Goal: Transaction & Acquisition: Purchase product/service

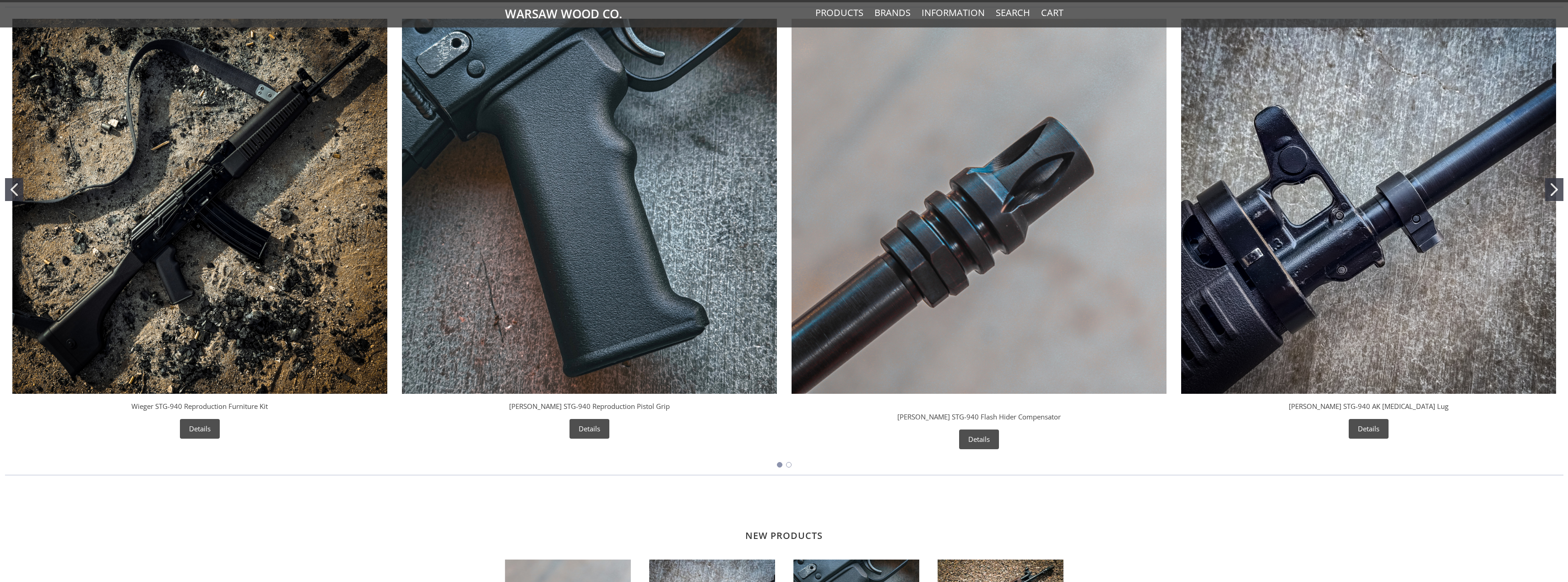
scroll to position [72, 0]
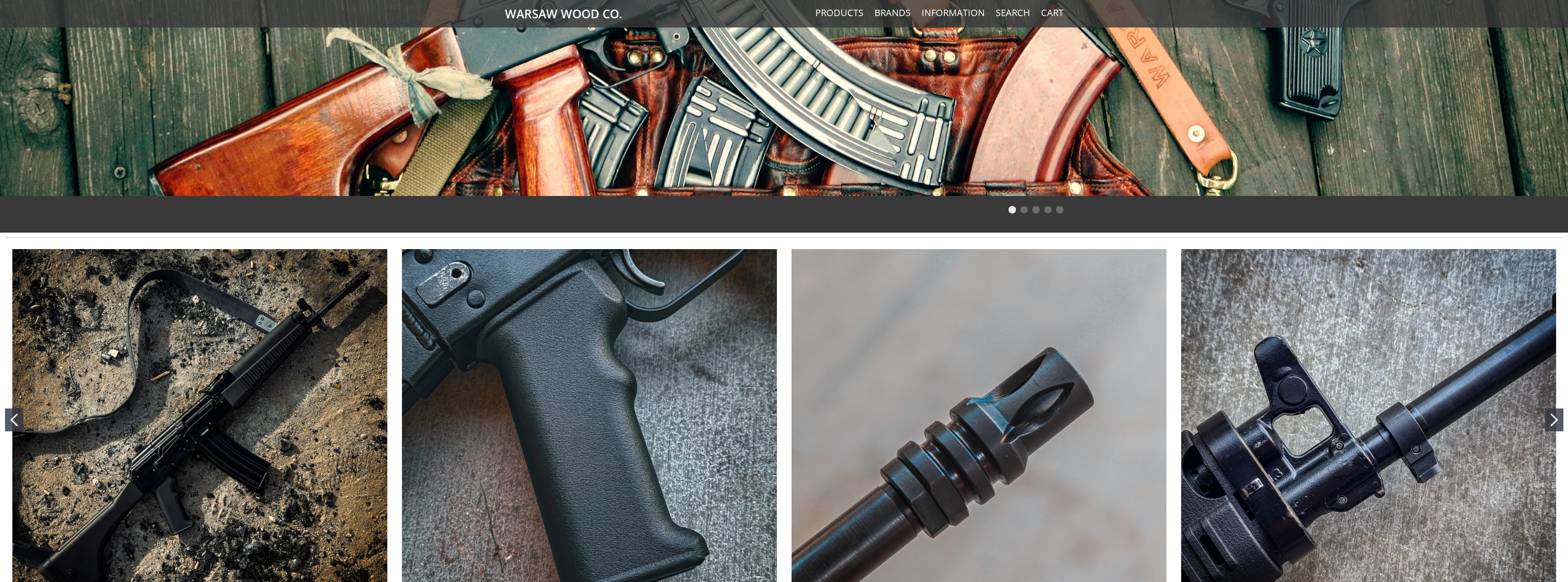
drag, startPoint x: 183, startPoint y: 369, endPoint x: 231, endPoint y: 228, distance: 148.9
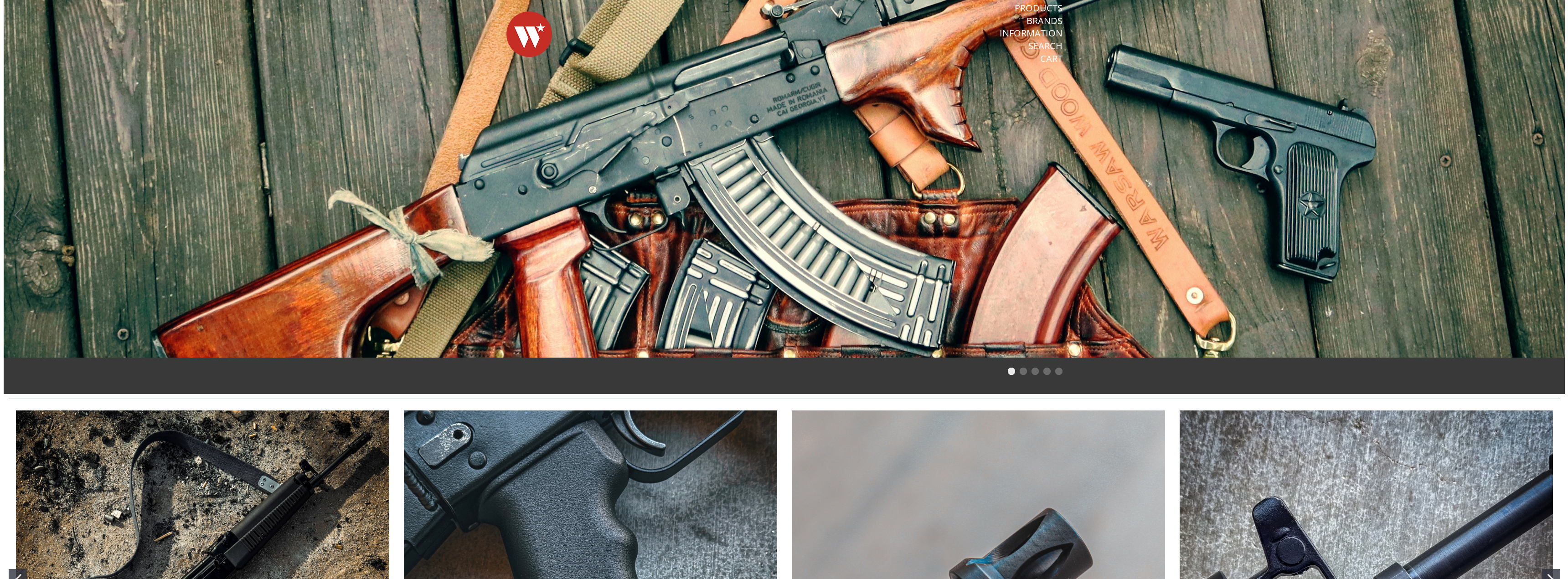
scroll to position [0, 0]
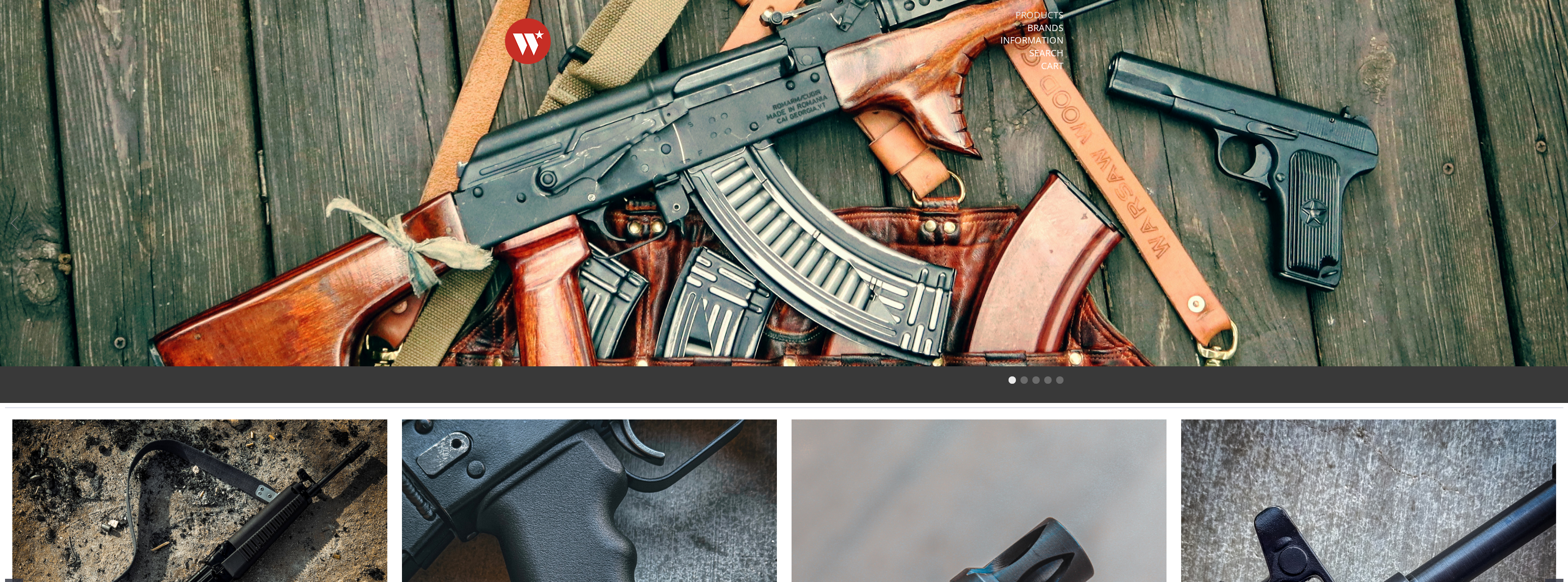
click at [1052, 13] on link "Products" at bounding box center [1039, 15] width 48 height 12
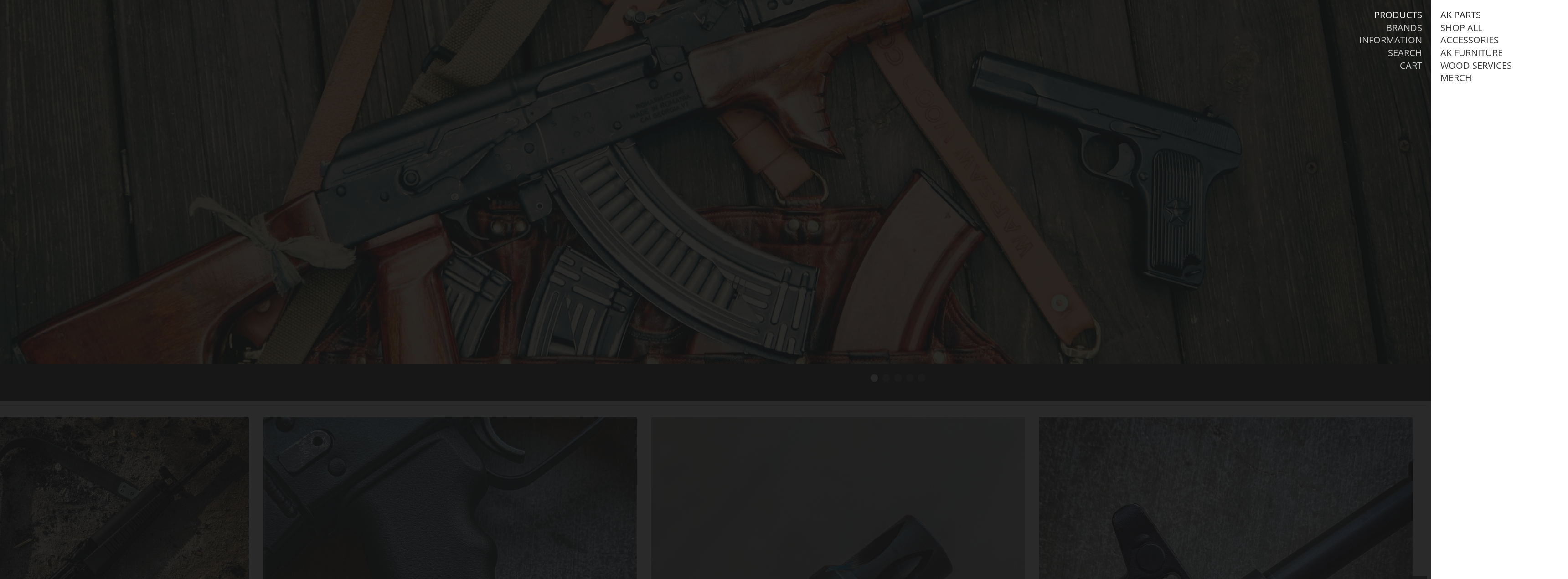
click at [1469, 12] on link "AK Parts" at bounding box center [1460, 15] width 41 height 12
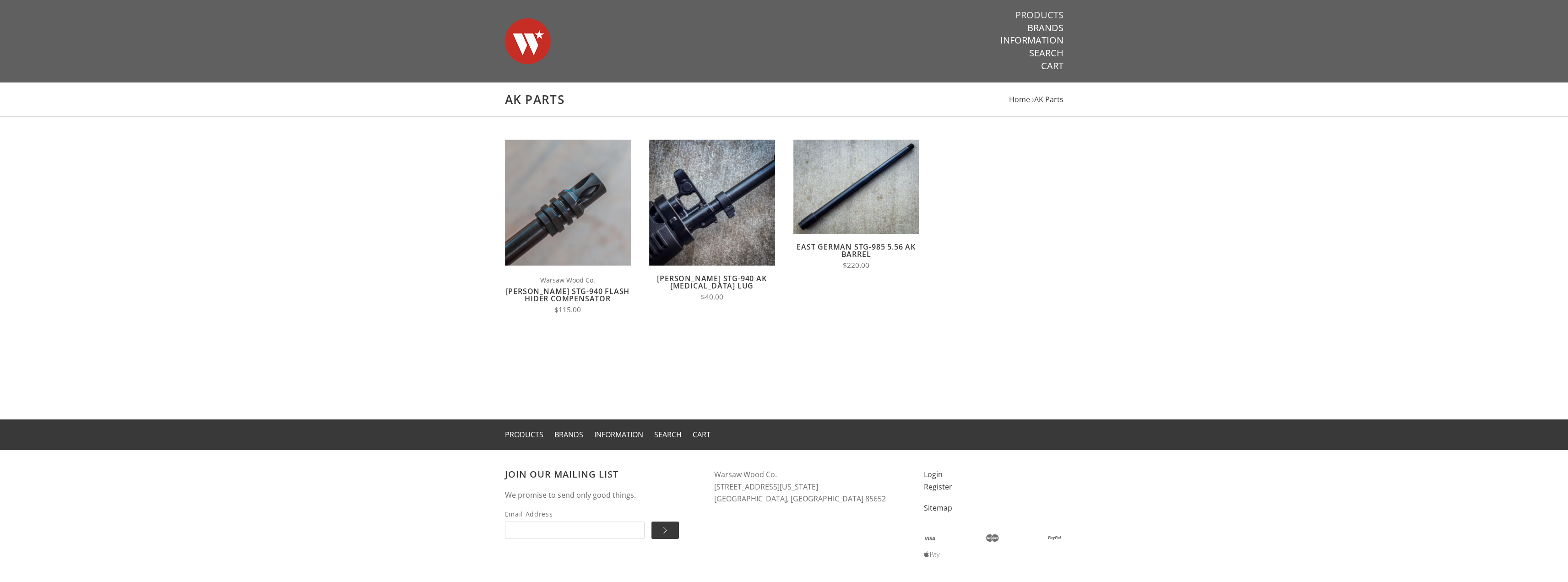
click at [1044, 11] on link "Products" at bounding box center [1039, 15] width 48 height 12
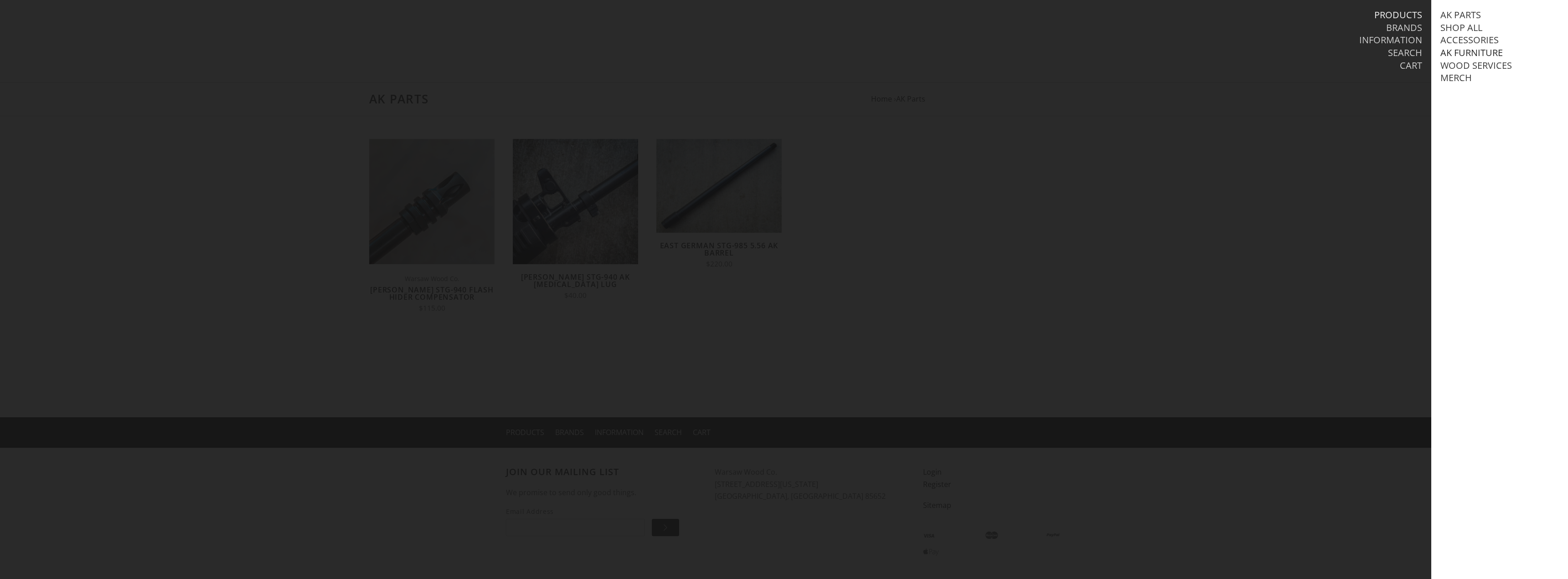
click at [1456, 53] on link "AK Furniture" at bounding box center [1471, 52] width 62 height 12
click at [1502, 97] on link "Handguards" at bounding box center [1481, 91] width 63 height 12
click at [1477, 121] on link "View all Handguards" at bounding box center [1509, 109] width 100 height 24
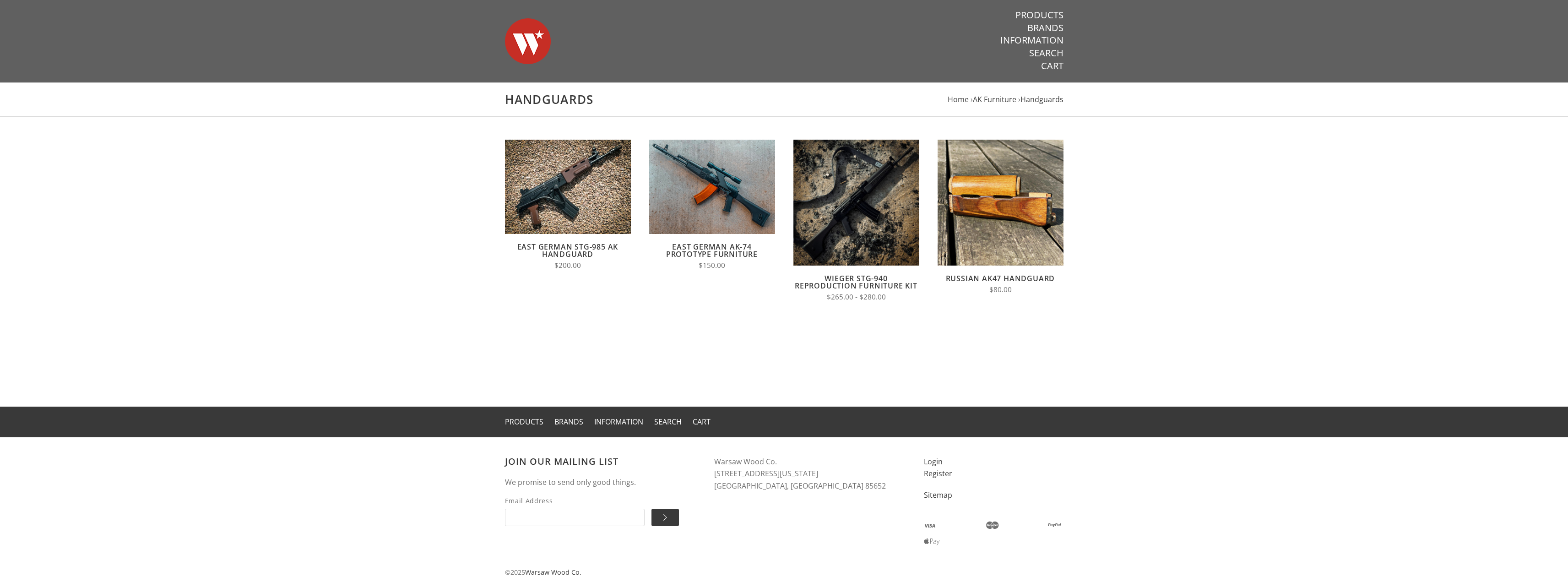
click at [1017, 275] on link "Russian AK47 Handguard" at bounding box center [1001, 278] width 109 height 10
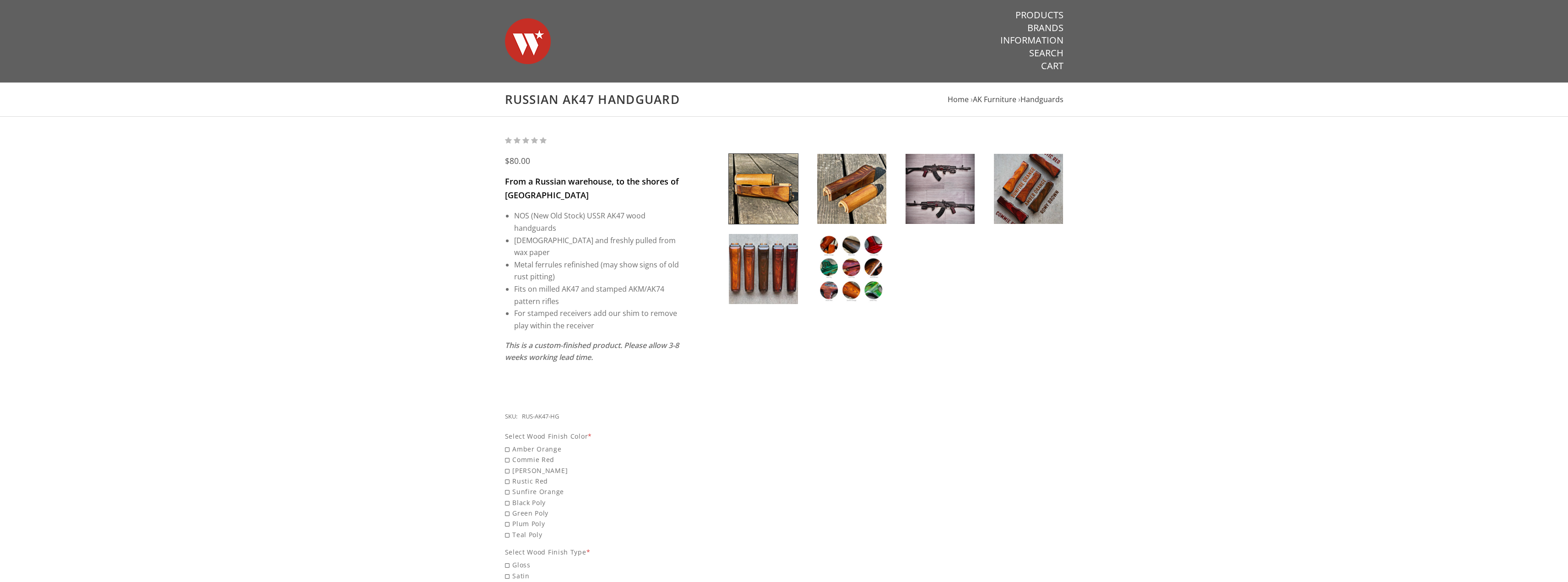
click at [829, 258] on img at bounding box center [852, 269] width 69 height 70
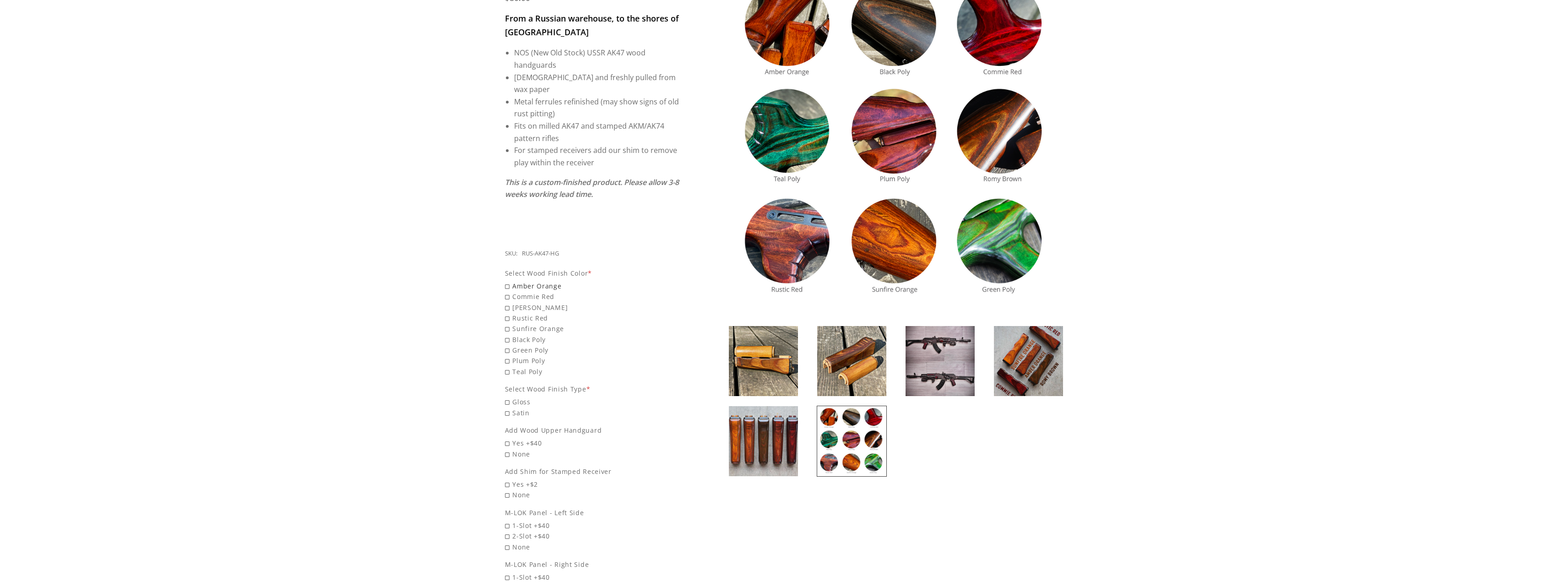
scroll to position [183, 0]
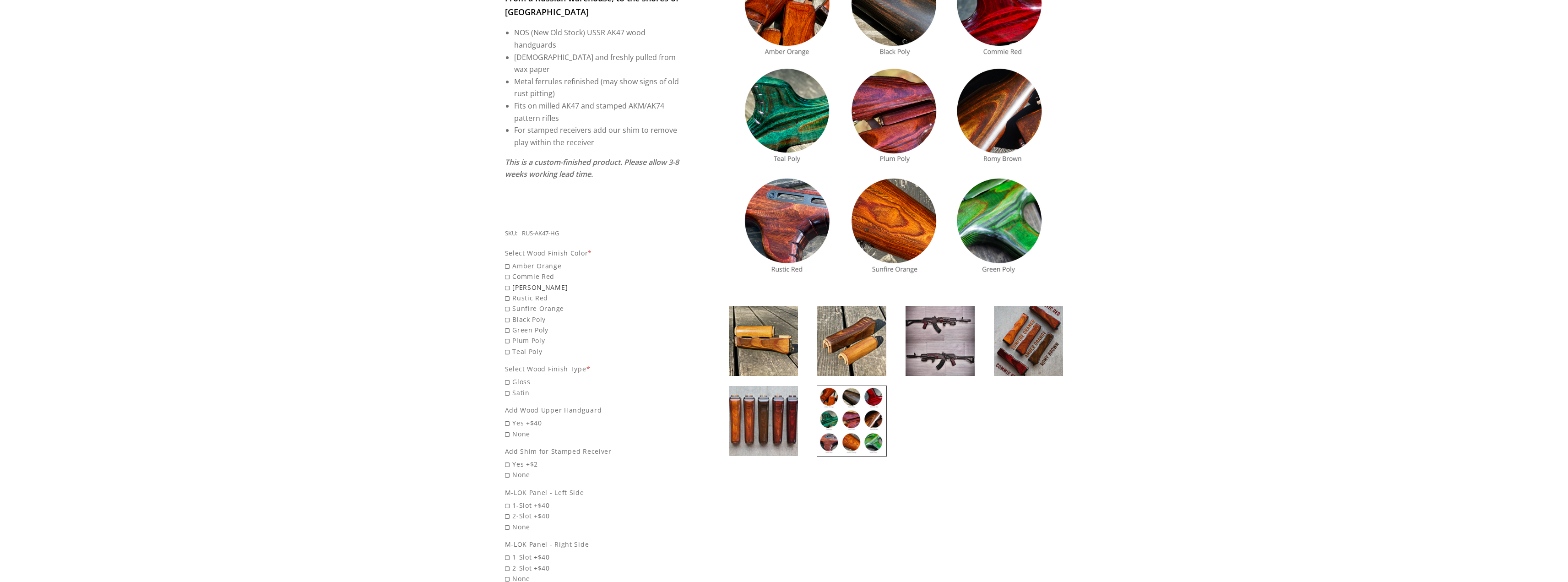
click at [506, 293] on span "Romy Brown" at bounding box center [592, 287] width 175 height 11
click at [506, 283] on input "Romy Brown" at bounding box center [569, 282] width 128 height 1
radio input "true"
click at [887, 151] on img at bounding box center [896, 119] width 335 height 335
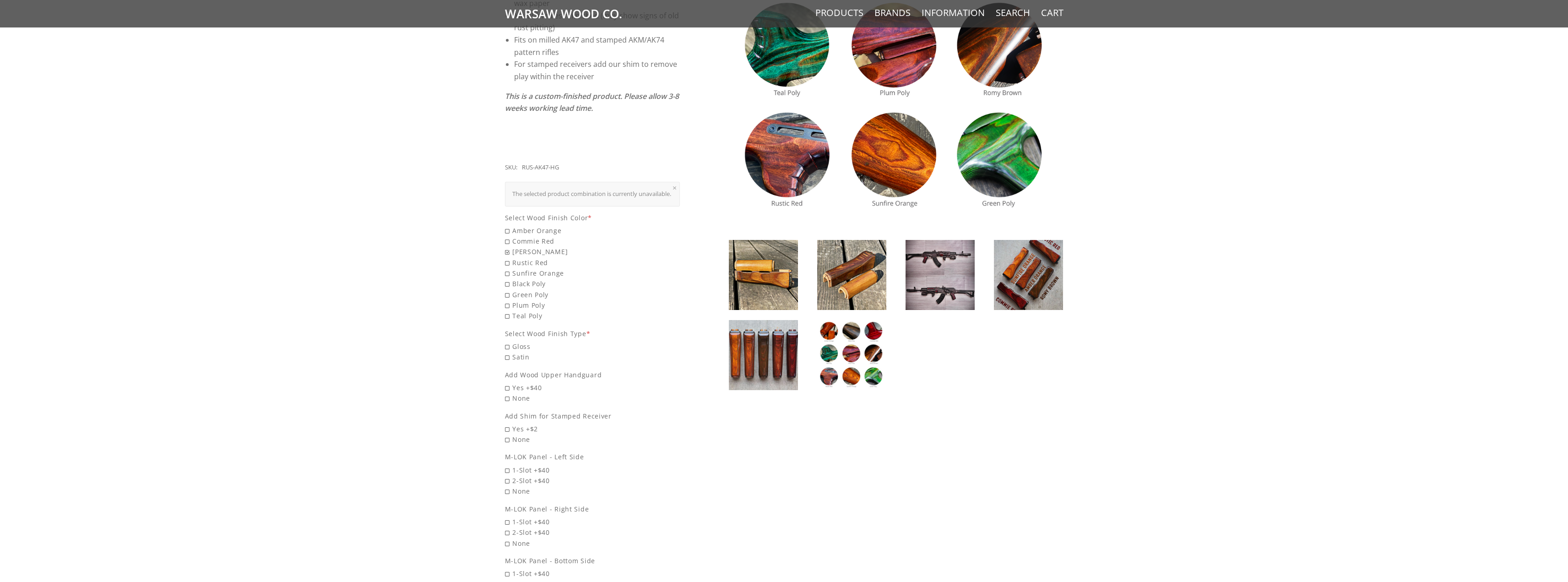
scroll to position [275, 0]
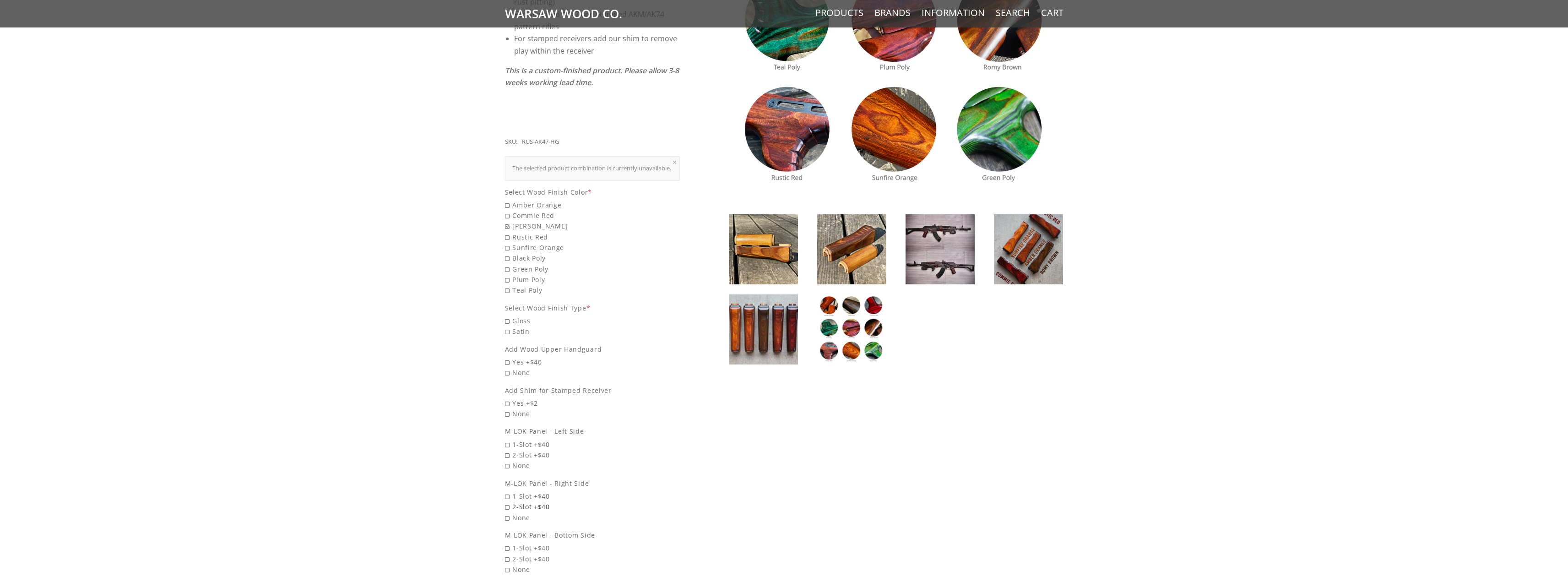
click at [507, 512] on span "2-Slot +$40" at bounding box center [592, 507] width 175 height 11
click at [507, 502] on input "2-Slot +$40" at bounding box center [569, 502] width 128 height 1
radio input "true"
click at [509, 460] on span "2-Slot +$40" at bounding box center [592, 455] width 175 height 11
click at [509, 450] on input "2-Slot +$40" at bounding box center [569, 450] width 128 height 1
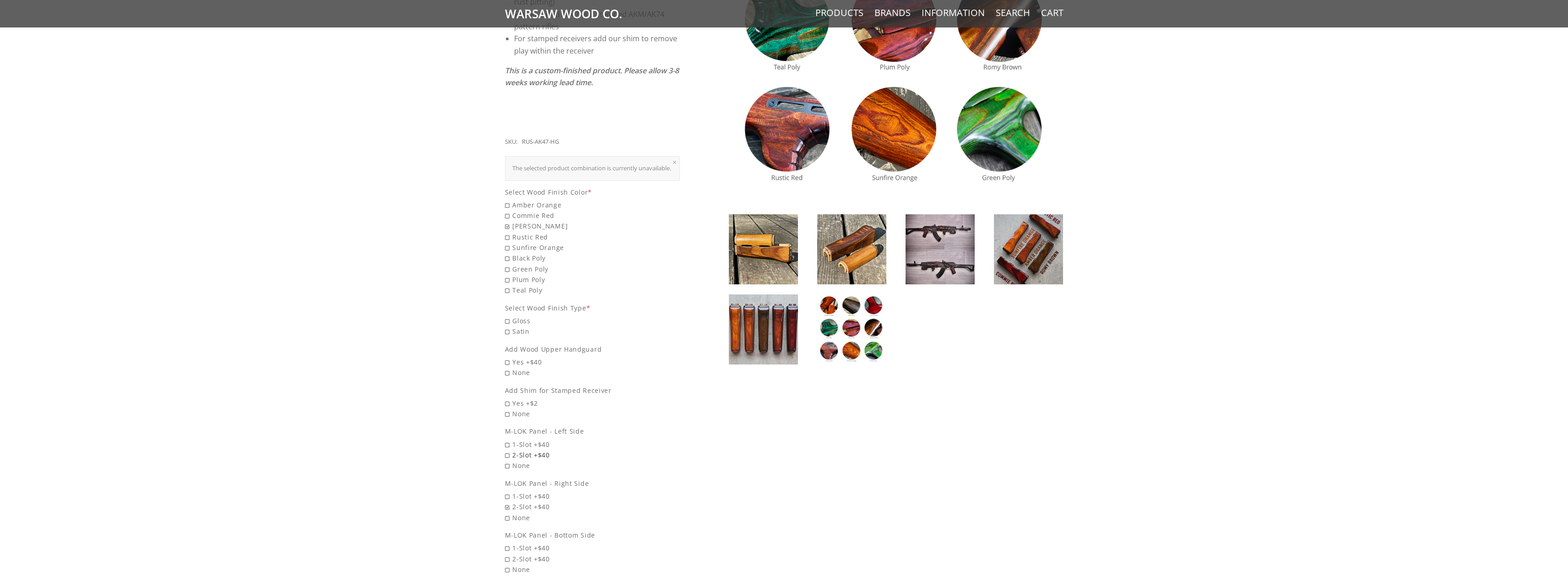
radio input "true"
click at [502, 348] on div "$160.00 From a Russian warehouse, to the shores of the United States NOS (New O…" at bounding box center [784, 256] width 577 height 790
click at [512, 326] on span "Gloss" at bounding box center [592, 320] width 175 height 11
click at [512, 316] on input "Gloss" at bounding box center [569, 315] width 128 height 1
radio input "true"
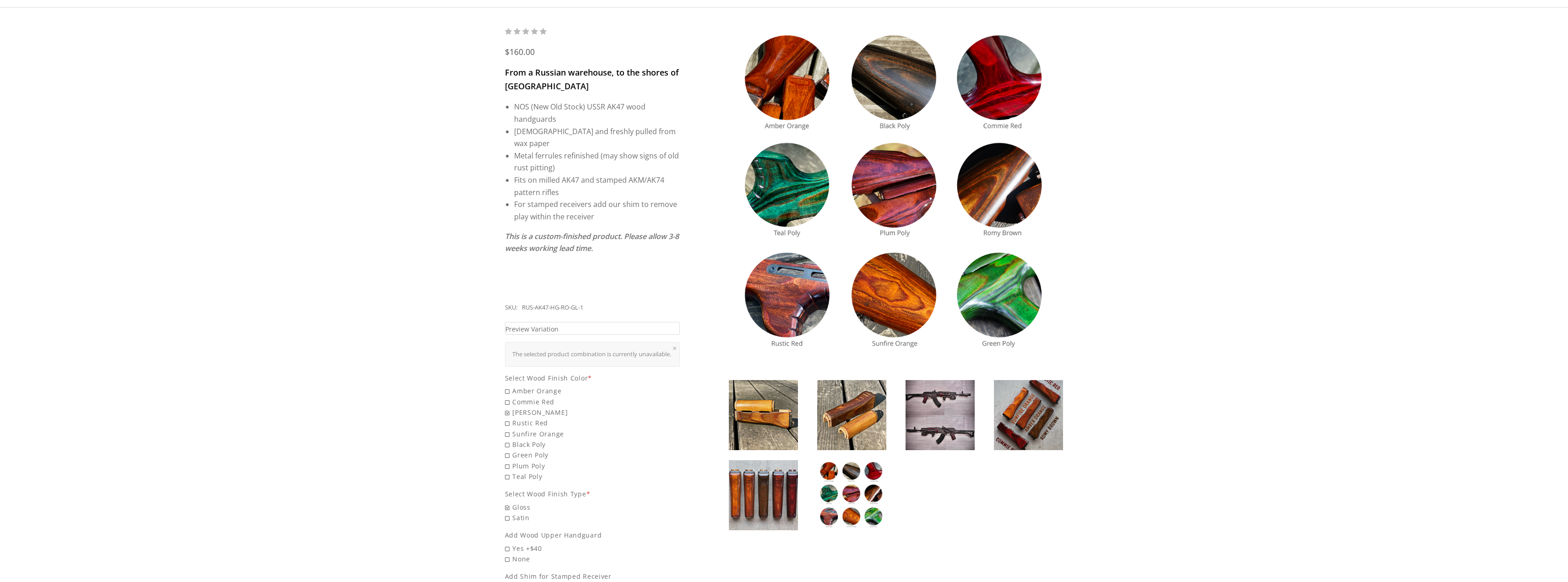
scroll to position [92, 0]
